Goal: Task Accomplishment & Management: Manage account settings

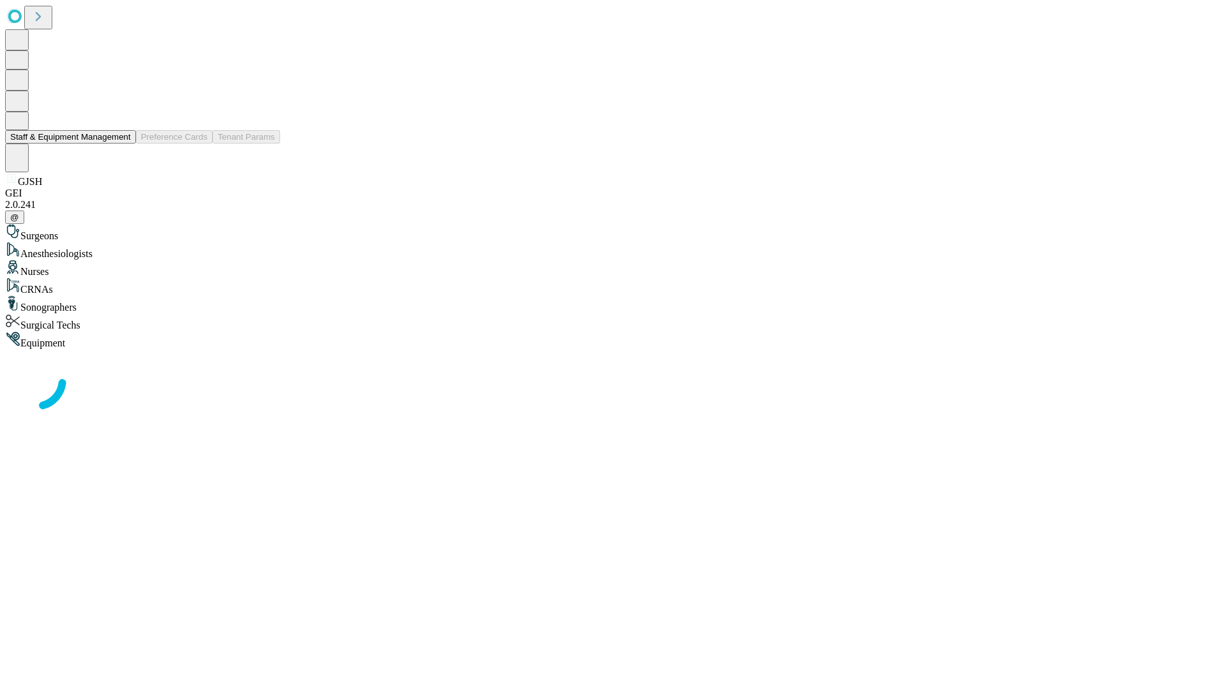
click at [122, 144] on button "Staff & Equipment Management" at bounding box center [70, 136] width 131 height 13
